Goal: Communication & Community: Answer question/provide support

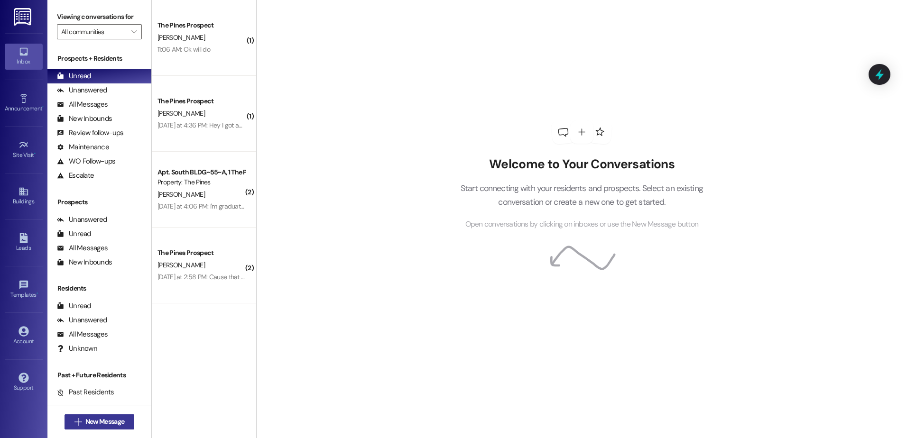
click at [74, 423] on icon "" at bounding box center [77, 422] width 7 height 8
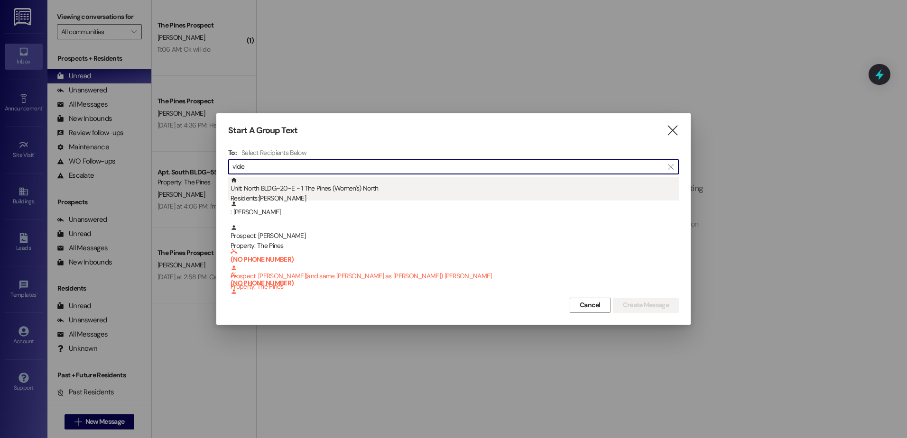
type input "viole"
click at [312, 189] on div "Unit: North BLDG~20~E - 1 The Pines (Women's) [DEMOGRAPHIC_DATA] Residents: [PE…" at bounding box center [454, 190] width 448 height 27
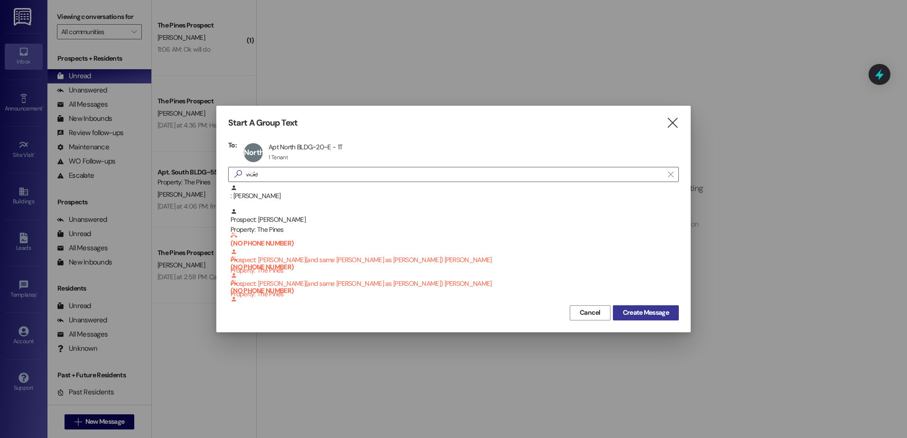
click at [639, 312] on span "Create Message" at bounding box center [646, 313] width 46 height 10
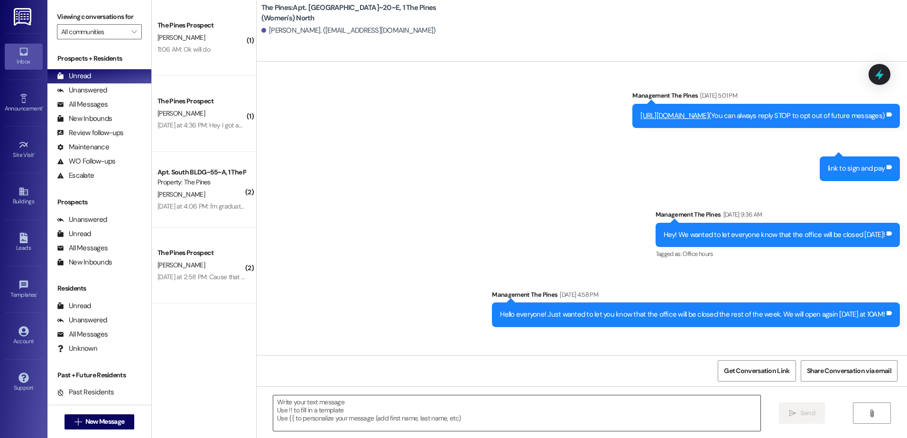
click at [331, 413] on textarea at bounding box center [516, 413] width 487 height 36
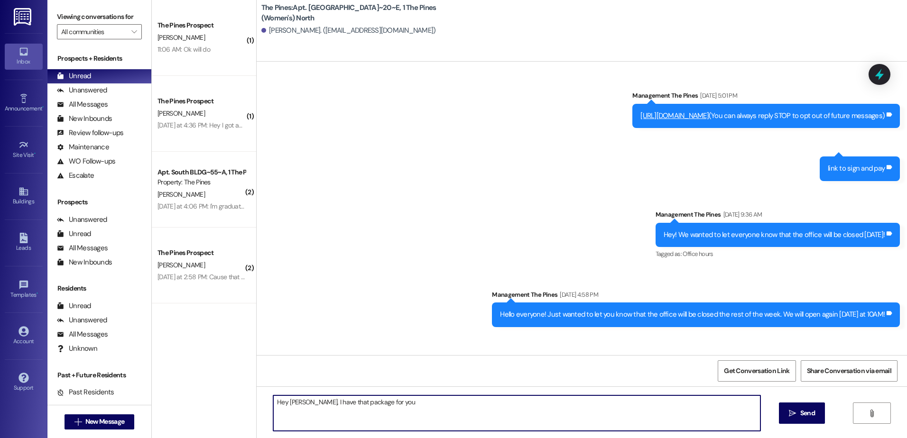
type textarea "Hey [PERSON_NAME], I have that package for you!"
click at [79, 416] on button " New Message" at bounding box center [99, 421] width 70 height 15
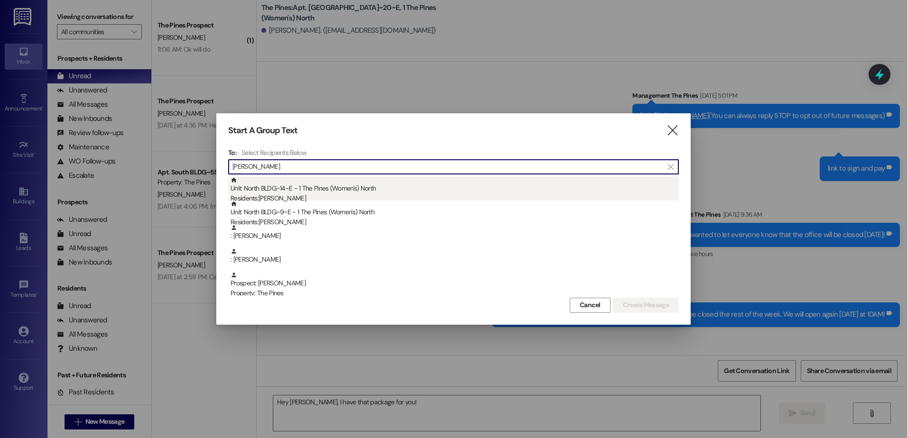
type input "[PERSON_NAME]"
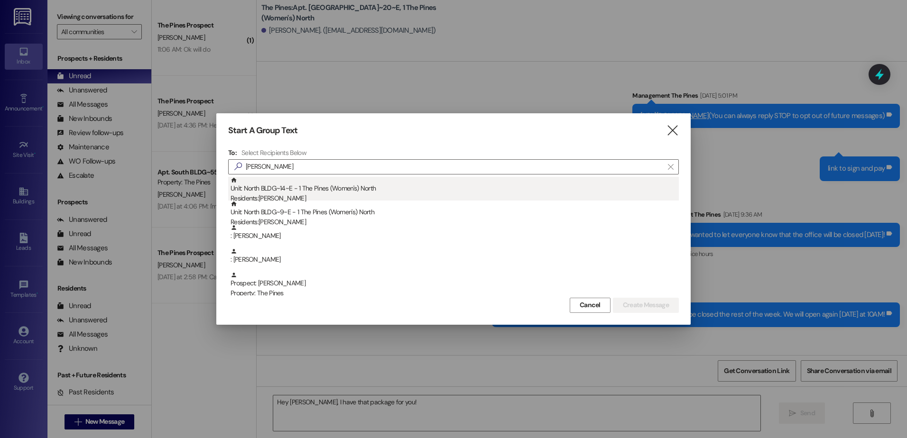
click at [310, 195] on div "Residents: [PERSON_NAME]" at bounding box center [454, 198] width 448 height 10
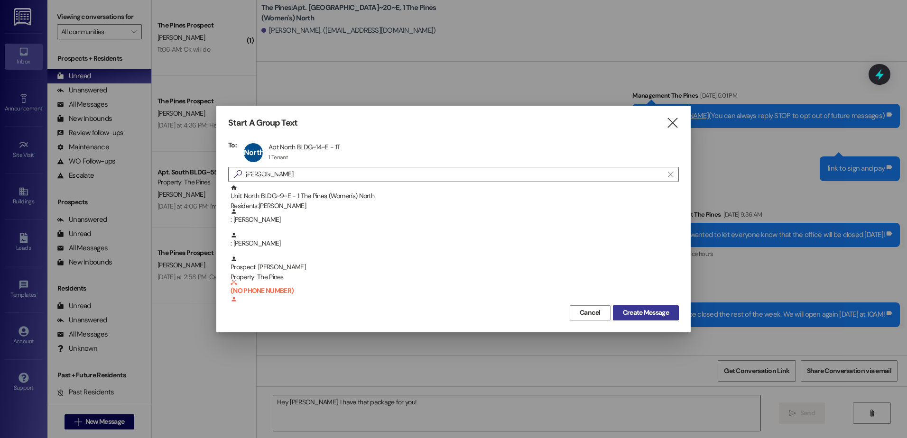
click at [662, 310] on span "Create Message" at bounding box center [646, 313] width 46 height 10
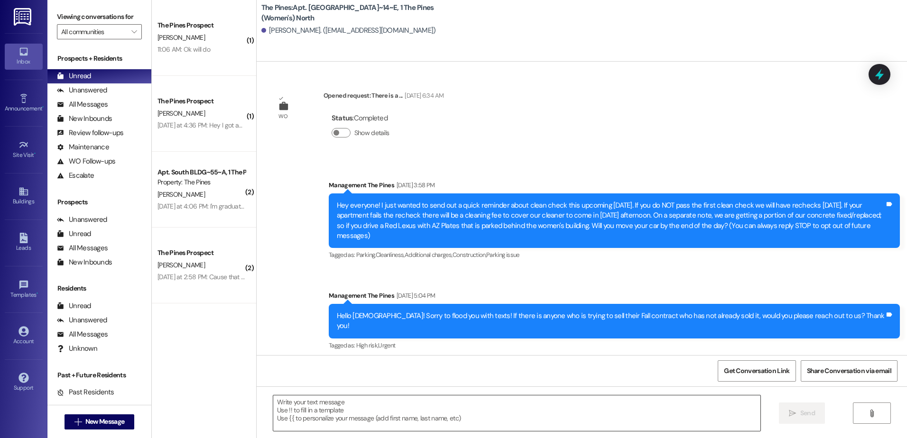
scroll to position [21304, 0]
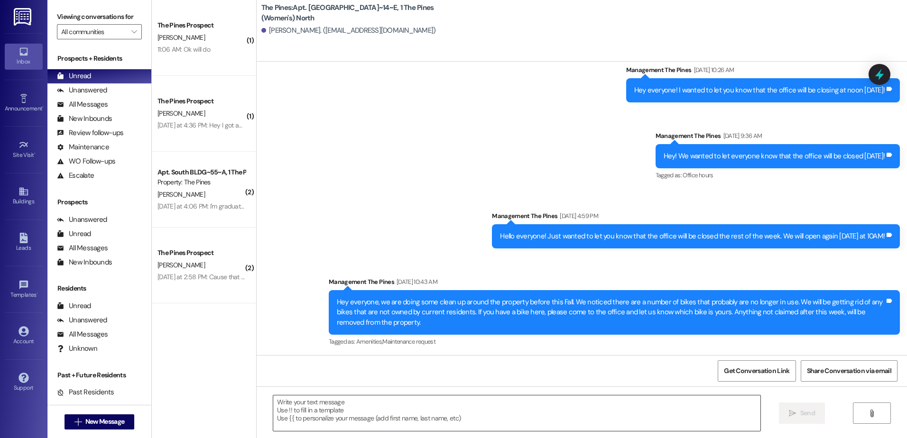
click at [345, 408] on textarea at bounding box center [516, 413] width 487 height 36
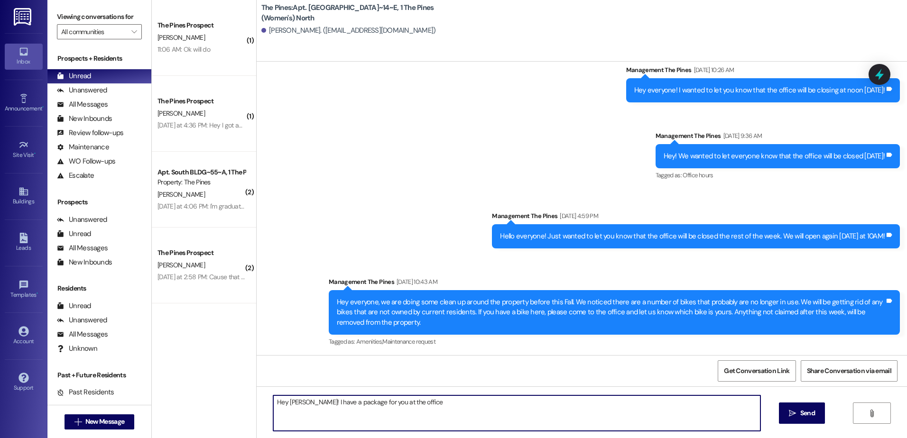
type textarea "Hey [PERSON_NAME]! I have a package for you at the office!"
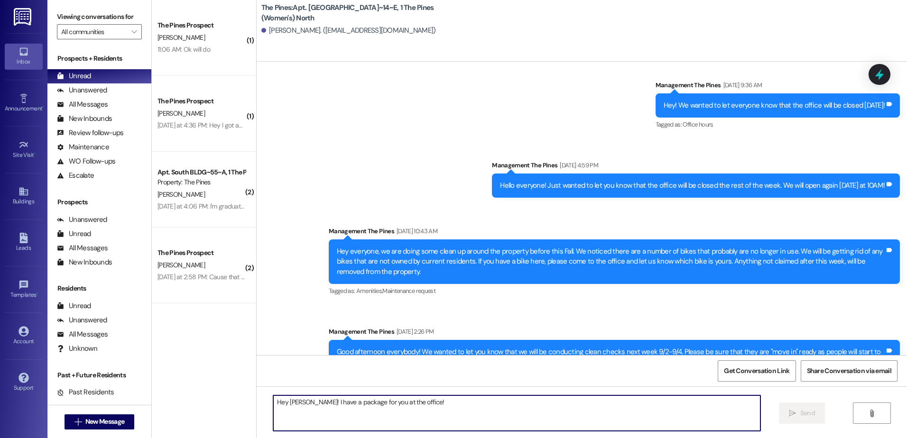
scroll to position [21370, 0]
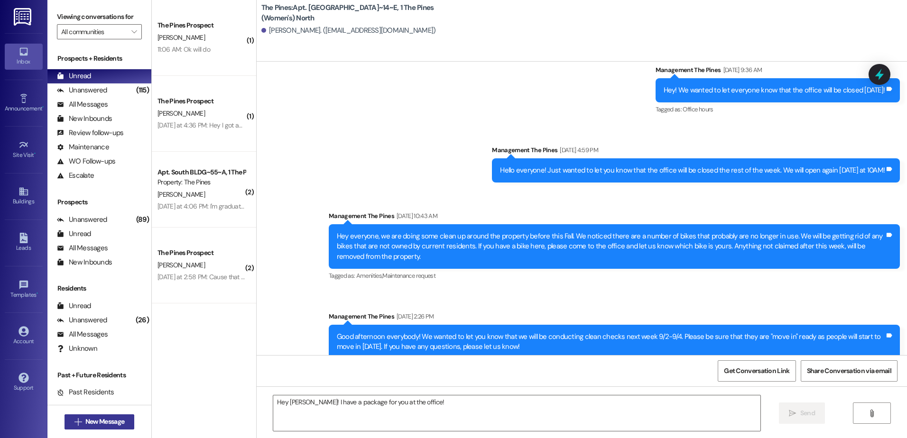
click at [100, 429] on button " New Message" at bounding box center [99, 421] width 70 height 15
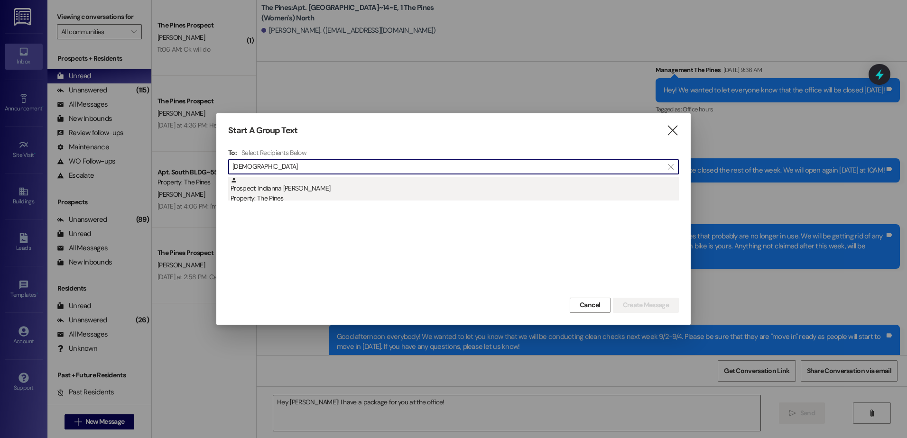
type input "[DEMOGRAPHIC_DATA]"
click at [269, 193] on div "Property: The Pines" at bounding box center [454, 198] width 448 height 10
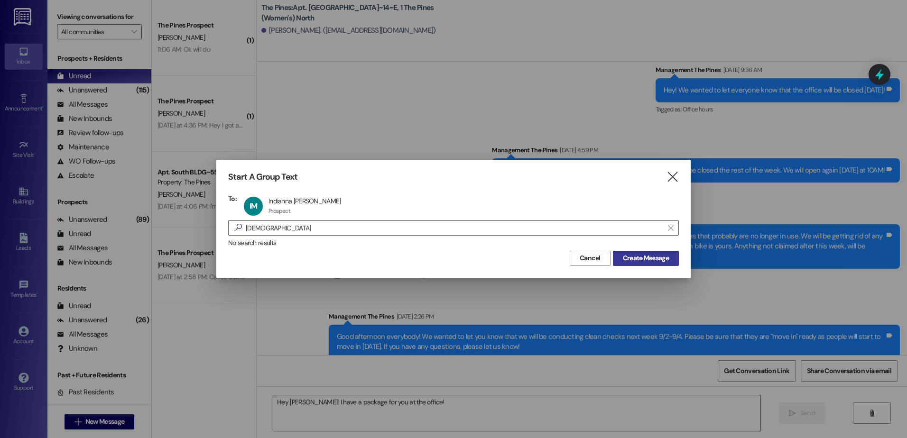
click at [633, 256] on span "Create Message" at bounding box center [646, 258] width 46 height 10
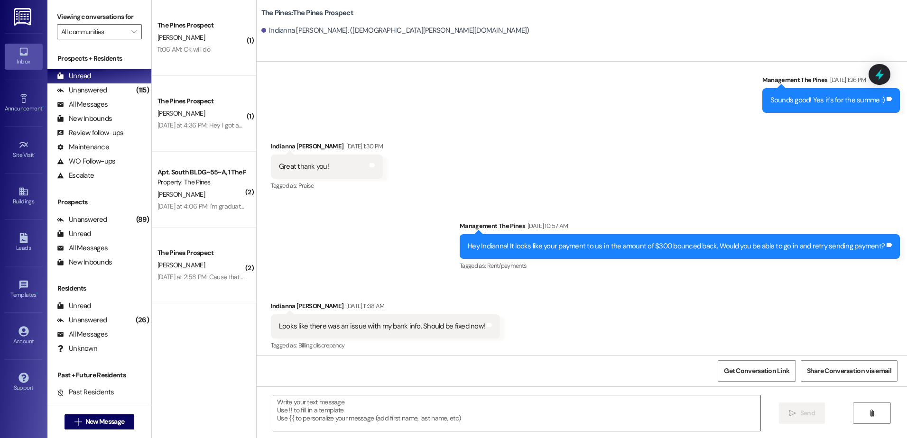
scroll to position [859, 0]
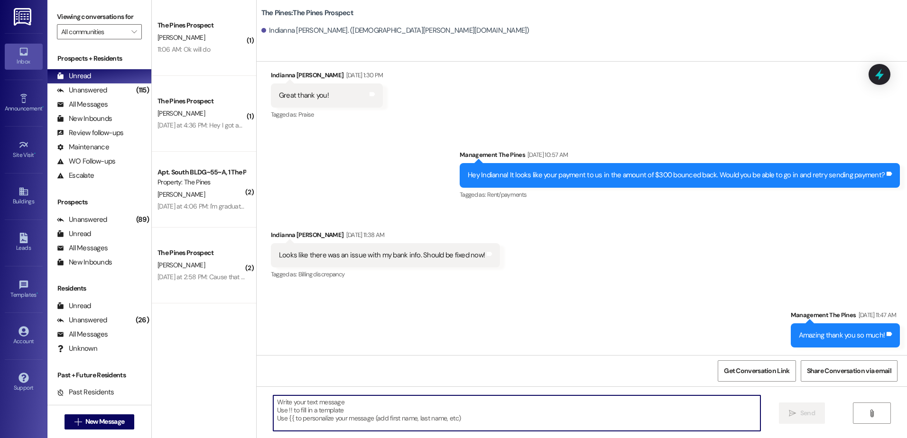
click at [474, 417] on textarea at bounding box center [516, 413] width 487 height 36
type textarea "Hey [DEMOGRAPHIC_DATA],"
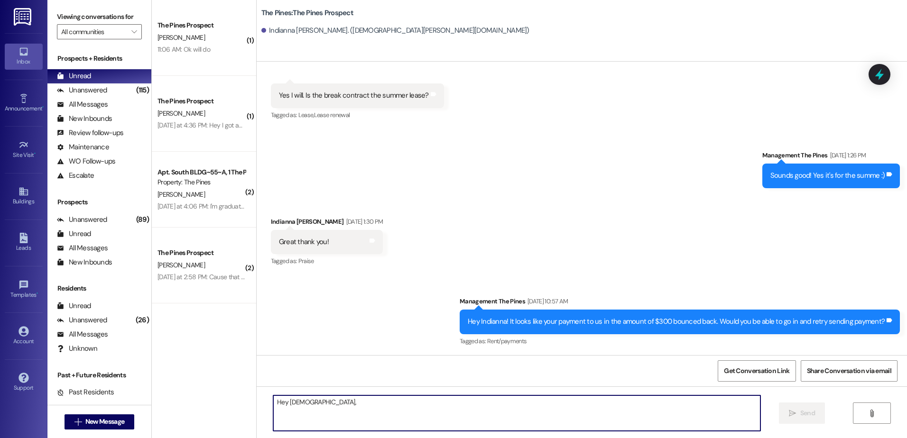
scroll to position [992, 0]
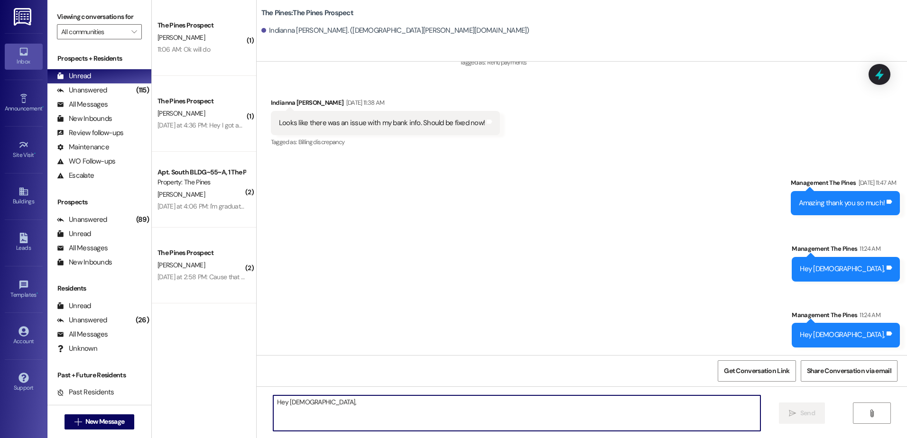
click at [457, 414] on textarea "Hey [DEMOGRAPHIC_DATA]," at bounding box center [516, 413] width 487 height 36
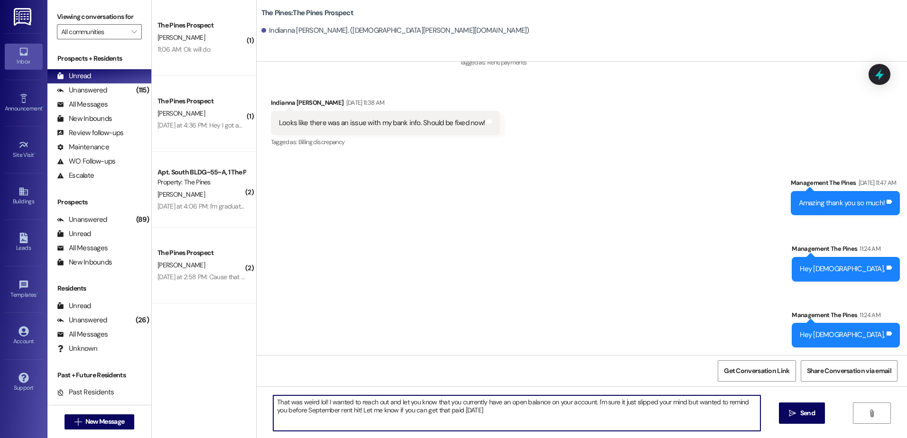
type textarea "That was weird lol! I wanted to reach out and let you know that you currently h…"
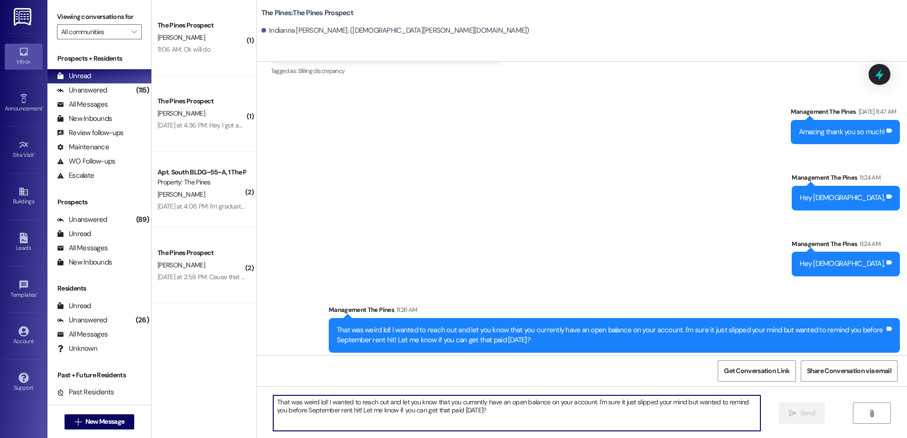
scroll to position [1068, 0]
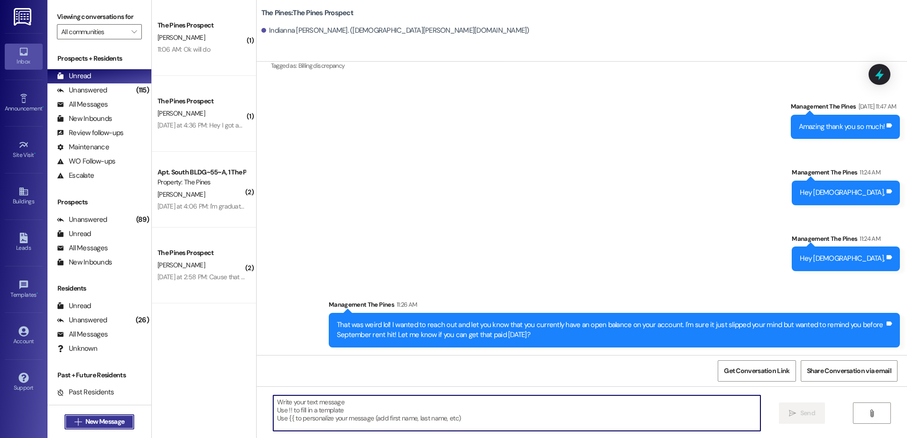
click at [89, 421] on span "New Message" at bounding box center [104, 422] width 39 height 10
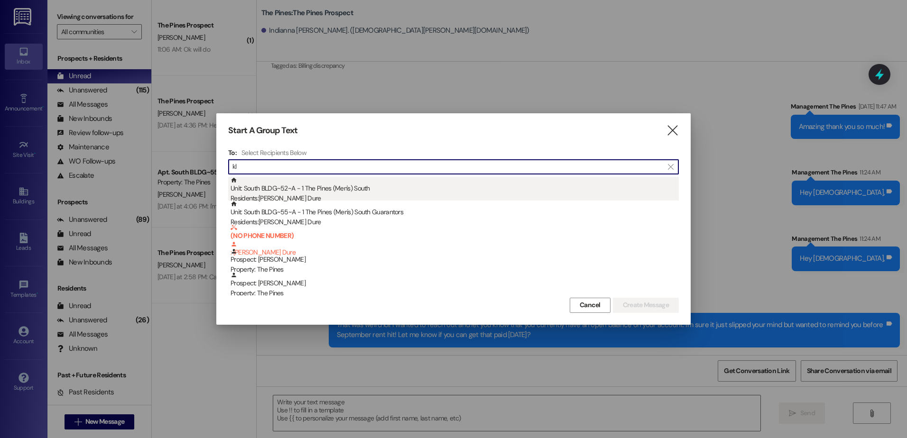
type input "kl"
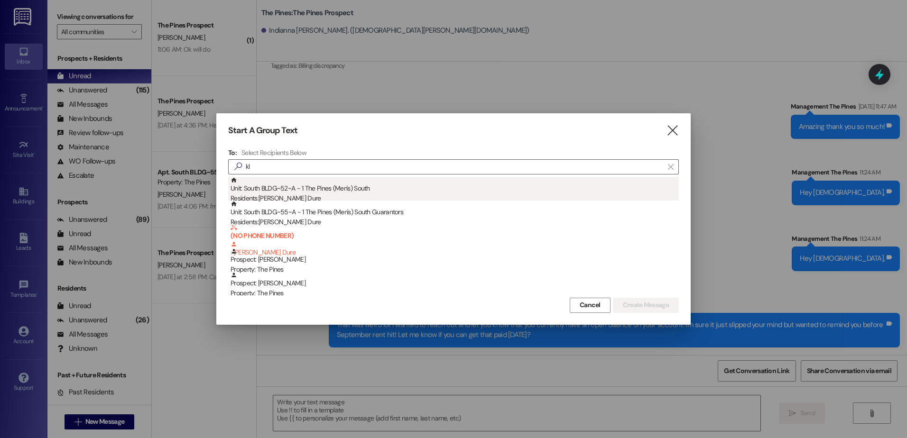
click at [306, 193] on div "Unit: South BLDG~52~A - 1 The Pines (Men's) [DEMOGRAPHIC_DATA] Residents: [PERS…" at bounding box center [454, 190] width 448 height 27
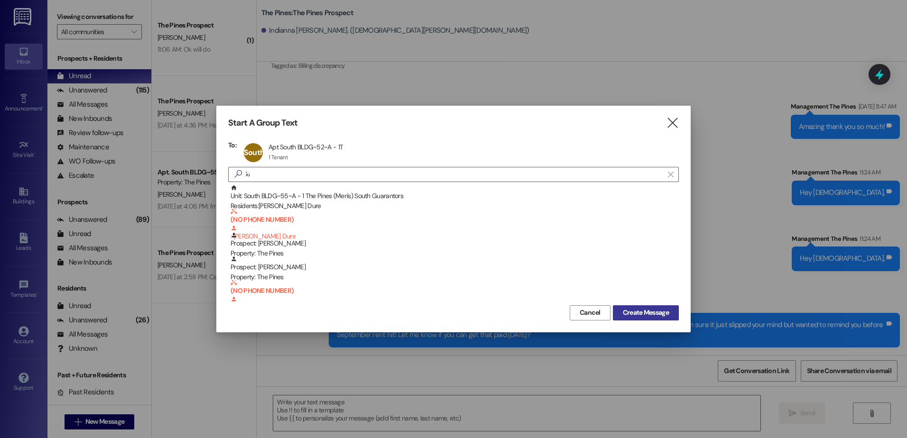
click at [666, 316] on span "Create Message" at bounding box center [646, 313] width 46 height 10
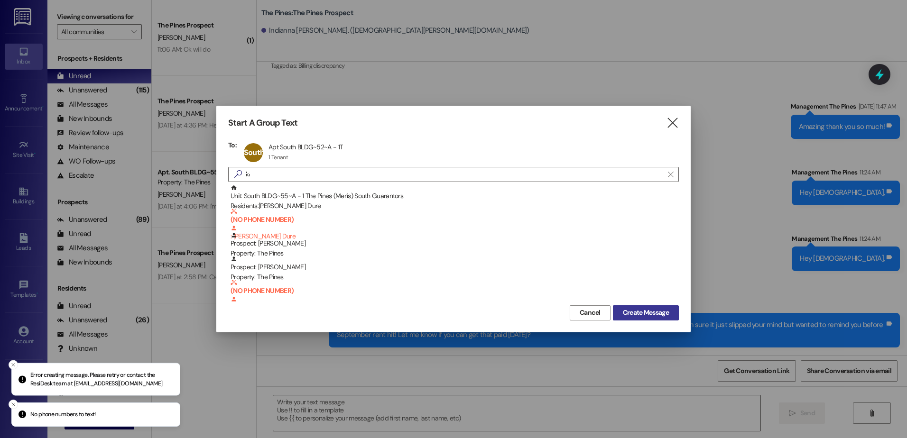
click at [659, 310] on span "Create Message" at bounding box center [646, 313] width 46 height 10
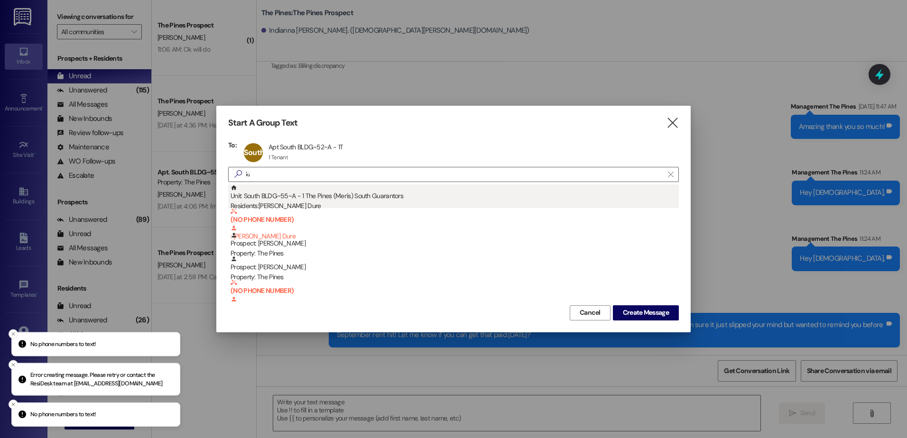
click at [294, 198] on div "Unit: South BLDG~55~A - 1 The Pines (Men's) South Guarantors Residents: [PERSON…" at bounding box center [454, 197] width 448 height 27
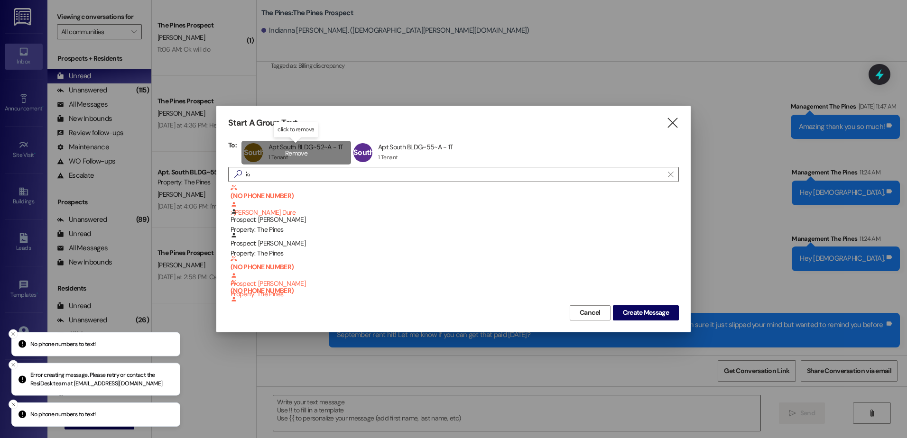
click at [307, 151] on div "South BLDG~52~A Apt South BLDG~52~A - 1T Apt South BLDG~52~A - 1T 1 Tenant 1 Te…" at bounding box center [296, 153] width 110 height 24
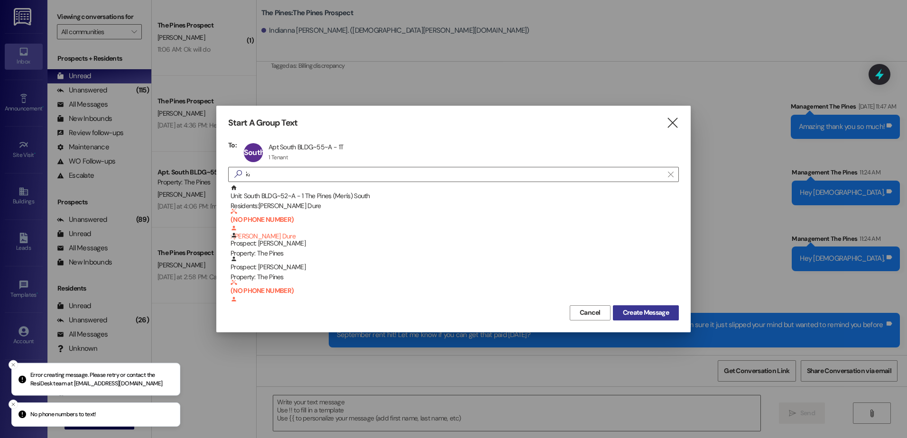
click at [662, 314] on span "Create Message" at bounding box center [646, 313] width 46 height 10
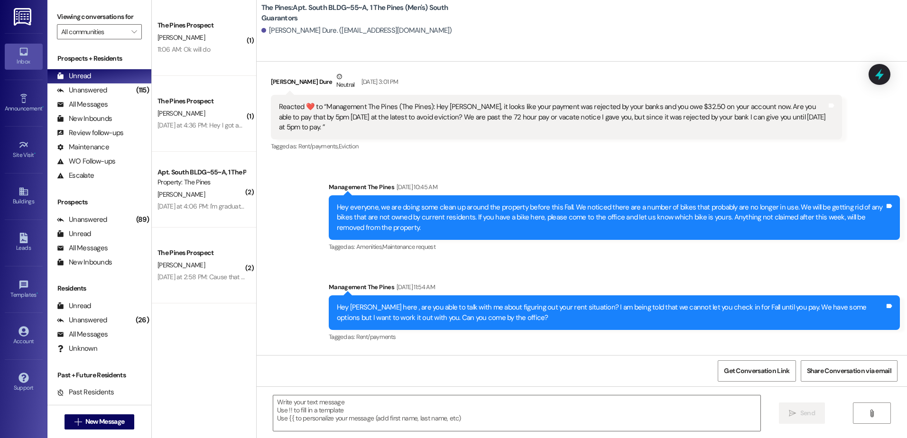
scroll to position [54575, 0]
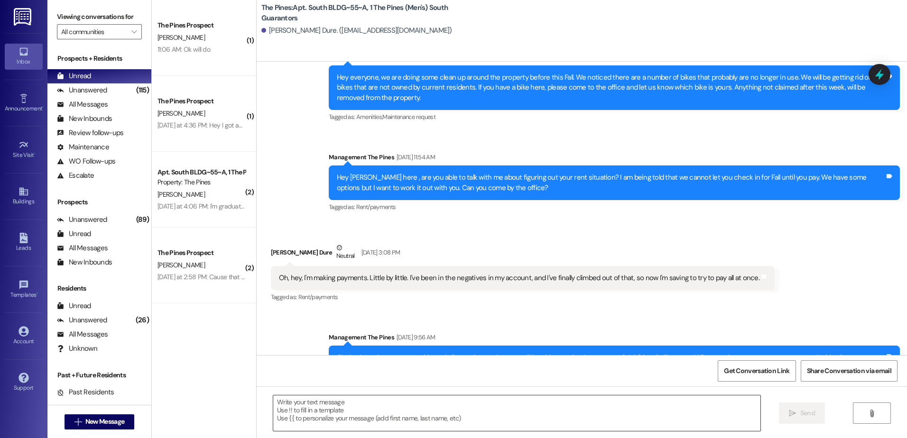
click at [359, 411] on textarea at bounding box center [516, 413] width 487 height 36
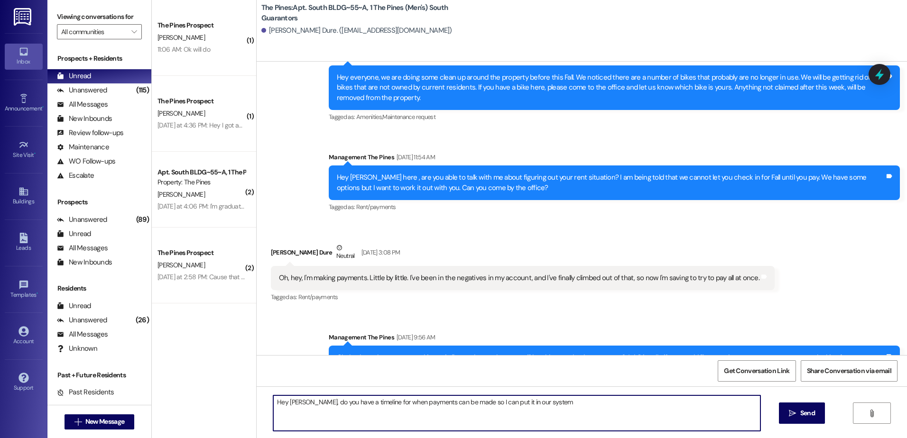
type textarea "Hey [PERSON_NAME], do you have a timeline for when payments can be made so I ca…"
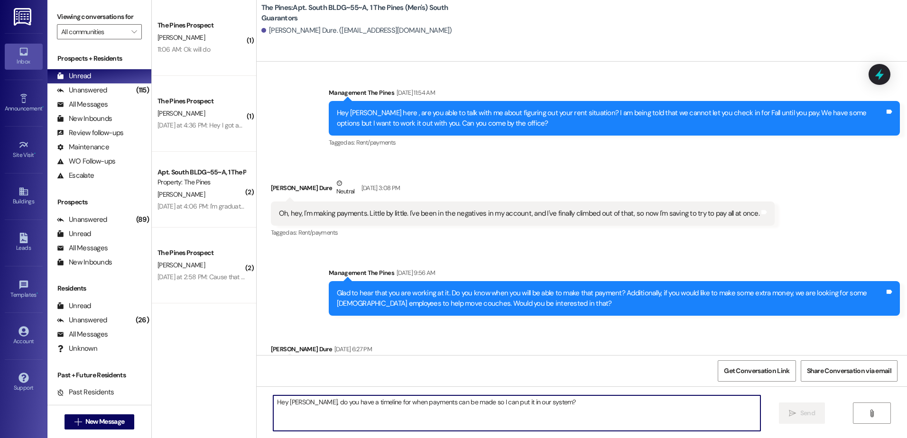
scroll to position [54641, 0]
